Goal: Transaction & Acquisition: Book appointment/travel/reservation

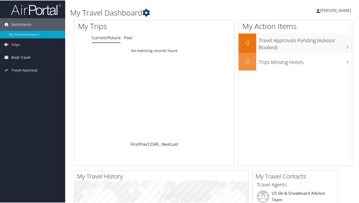
click at [22, 58] on span "Book Travel" at bounding box center [20, 57] width 19 height 13
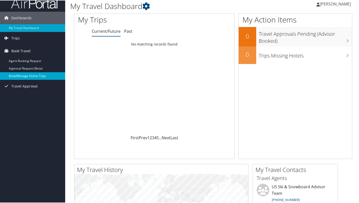
click at [52, 76] on link "Book/Manage Online Trips" at bounding box center [32, 76] width 65 height 8
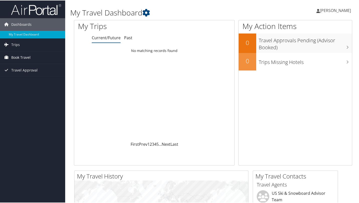
click at [26, 58] on span "Book Travel" at bounding box center [20, 57] width 19 height 13
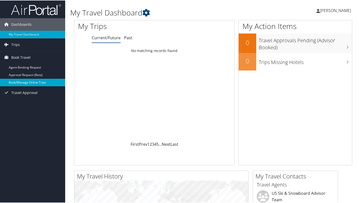
click at [29, 84] on link "Book/Manage Online Trips" at bounding box center [32, 82] width 65 height 8
